Goal: Information Seeking & Learning: Learn about a topic

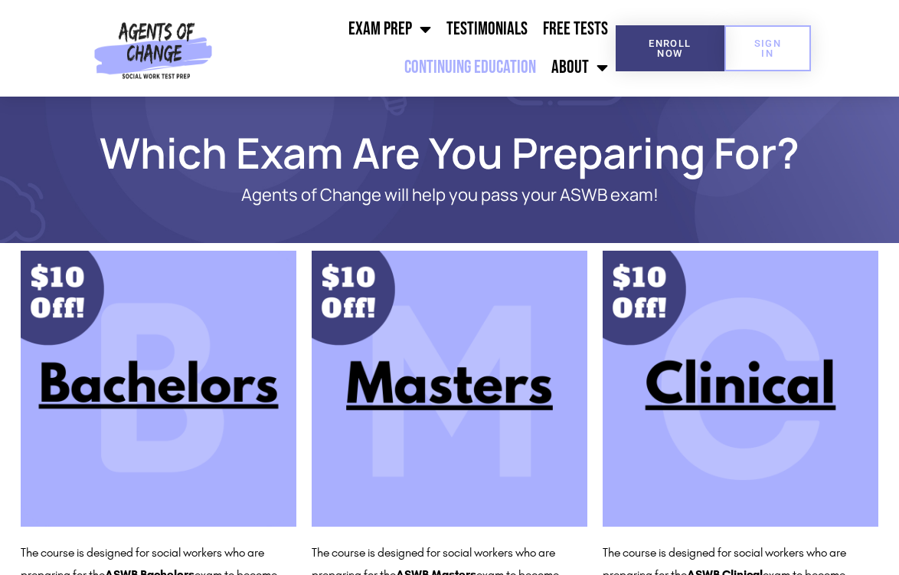
click at [483, 69] on link "Continuing Education" at bounding box center [470, 67] width 147 height 38
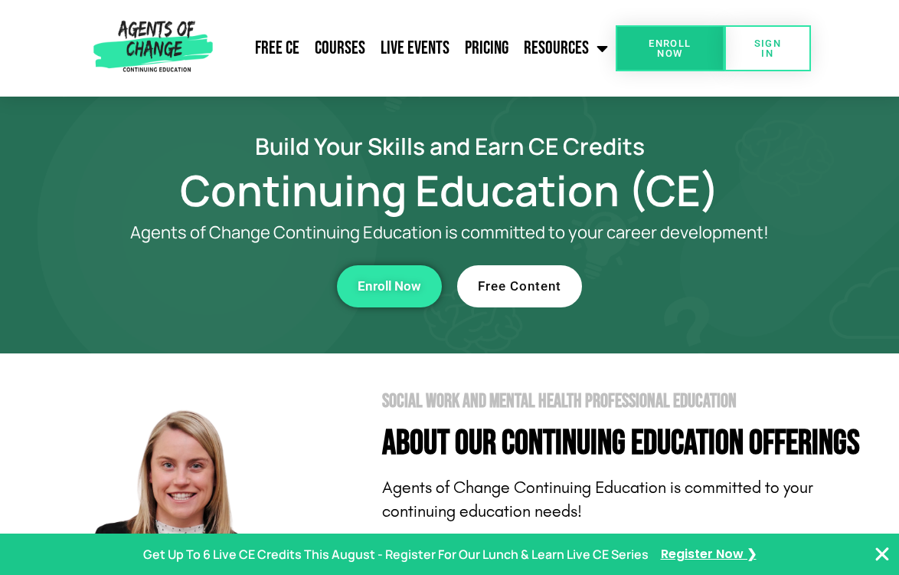
click at [539, 295] on link "Free Content" at bounding box center [519, 286] width 125 height 42
